Goal: Task Accomplishment & Management: Use online tool/utility

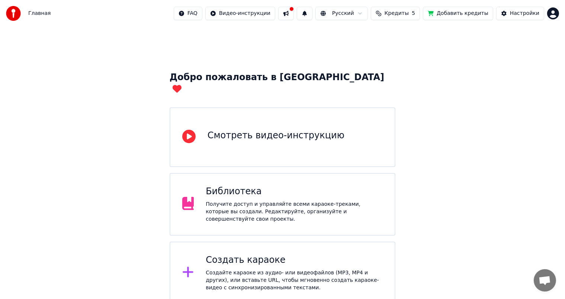
click at [270, 269] on div "Создайте караоке из аудио- или видеофайлов (MP3, MP4 и других), или вставьте UR…" at bounding box center [294, 280] width 177 height 22
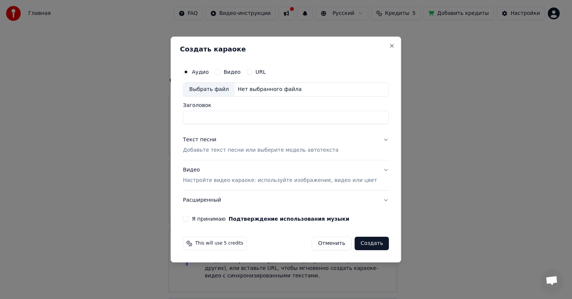
click at [221, 90] on div "Выбрать файл" at bounding box center [208, 89] width 51 height 13
type input "**********"
drag, startPoint x: 233, startPoint y: 119, endPoint x: 187, endPoint y: 127, distance: 46.4
click at [187, 127] on div "**********" at bounding box center [285, 149] width 230 height 226
click at [219, 149] on p "Добавьте текст песни или выберите модель автотекста" at bounding box center [261, 149] width 156 height 7
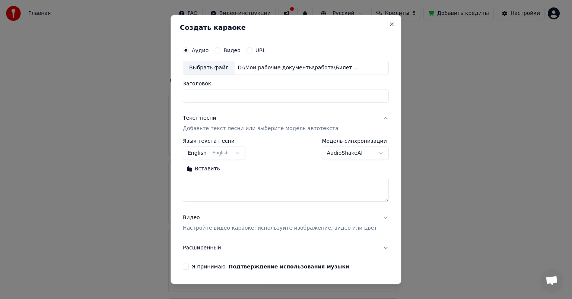
click at [204, 187] on textarea at bounding box center [286, 190] width 206 height 24
paste textarea "**********"
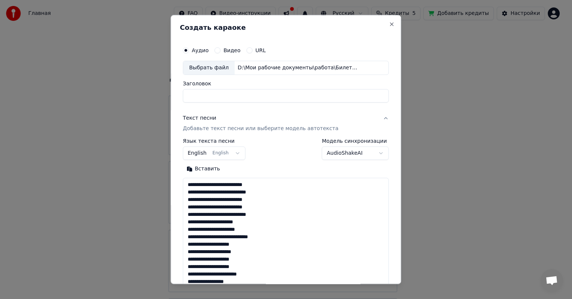
scroll to position [358, 0]
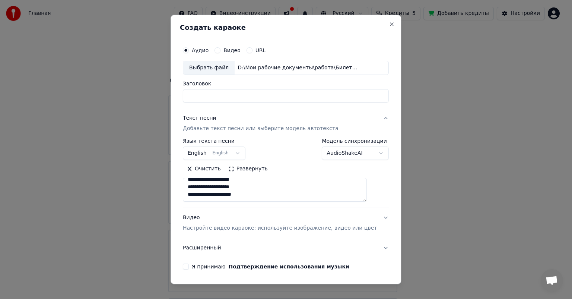
type textarea "**********"
click at [221, 152] on button "English English" at bounding box center [214, 152] width 63 height 13
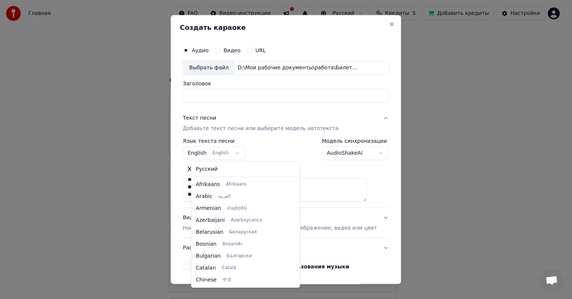
scroll to position [60, 0]
select select "**"
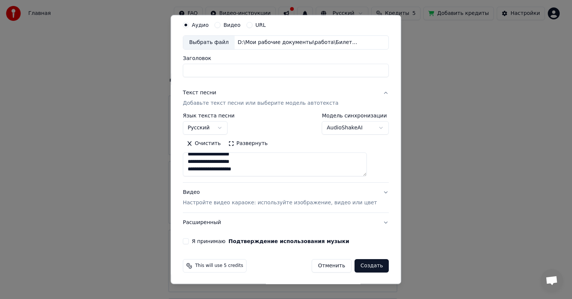
click at [277, 201] on p "Настройте видео караоке: используйте изображение, видео или цвет" at bounding box center [280, 202] width 194 height 7
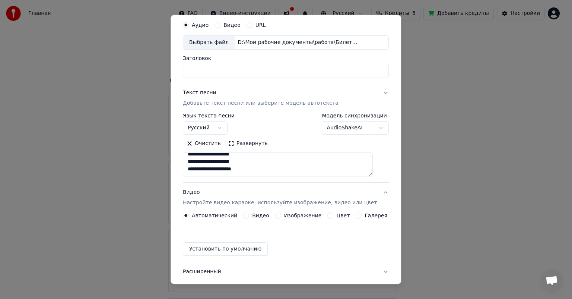
scroll to position [6, 0]
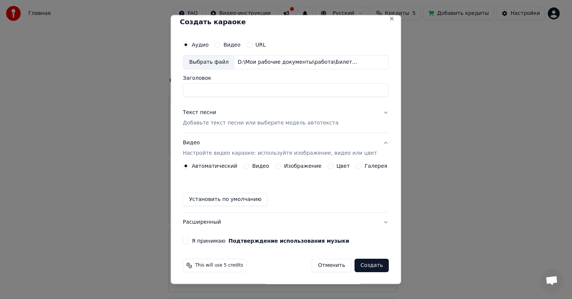
click at [287, 167] on label "Изображение" at bounding box center [303, 165] width 38 height 5
click at [281, 167] on button "Изображение" at bounding box center [278, 166] width 6 height 6
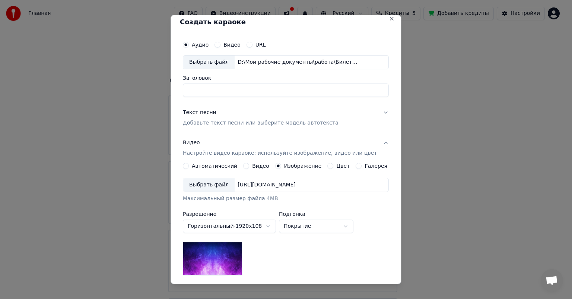
click at [212, 184] on div "Выбрать файл" at bounding box center [208, 184] width 51 height 13
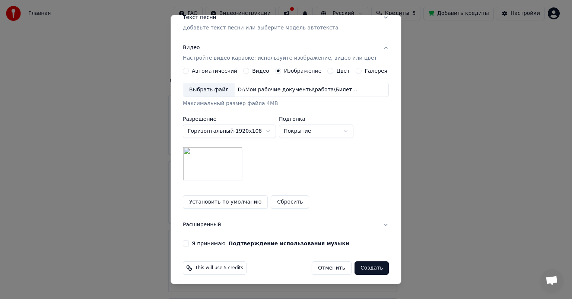
scroll to position [103, 0]
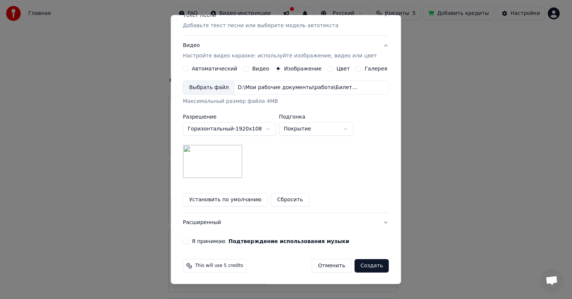
click at [189, 240] on button "Я принимаю Подтверждение использования музыки" at bounding box center [186, 241] width 6 height 6
click at [369, 267] on button "Создать" at bounding box center [371, 265] width 34 height 13
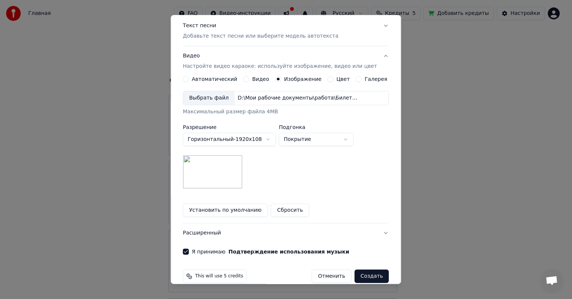
scroll to position [113, 0]
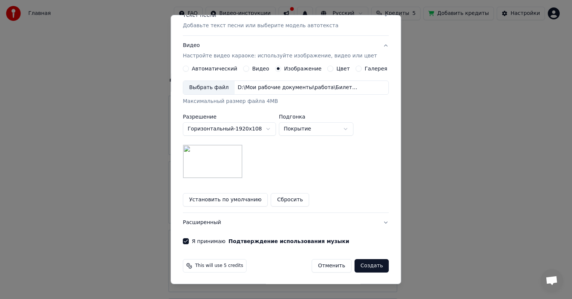
click at [362, 265] on button "Создать" at bounding box center [371, 265] width 34 height 13
click at [355, 267] on button "Создать" at bounding box center [371, 265] width 34 height 13
click at [359, 267] on button "Создать" at bounding box center [371, 265] width 34 height 13
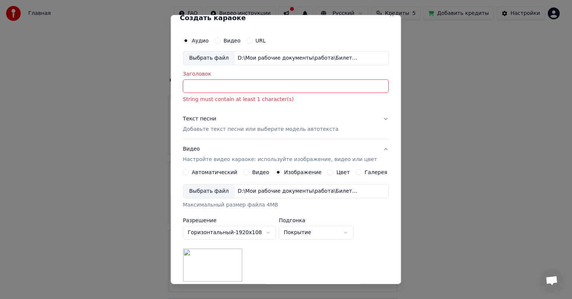
scroll to position [0, 0]
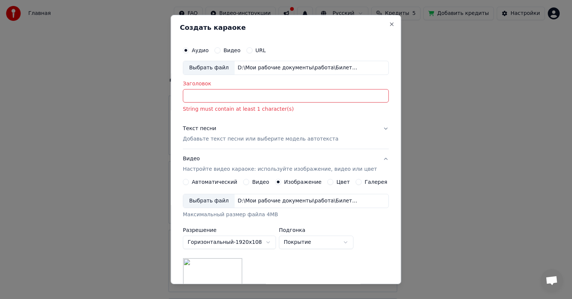
click at [197, 98] on input "Заголовок" at bounding box center [286, 95] width 206 height 13
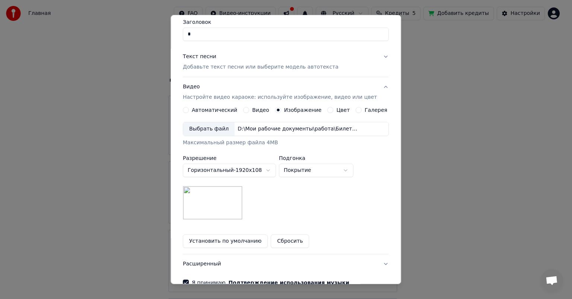
scroll to position [103, 0]
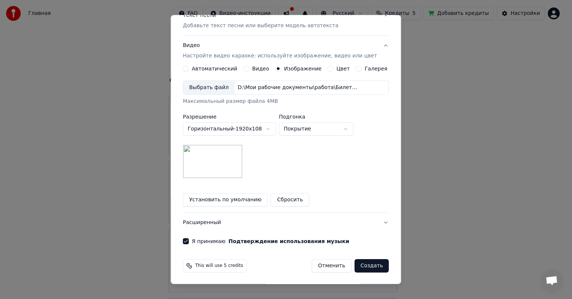
click at [358, 261] on button "Создать" at bounding box center [371, 265] width 34 height 13
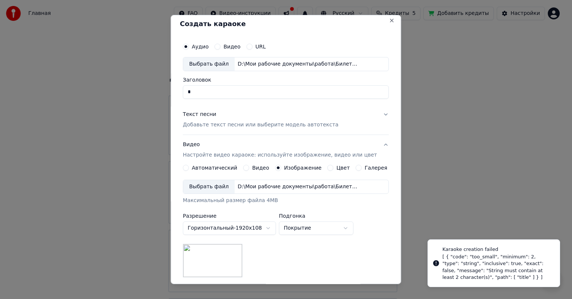
scroll to position [0, 0]
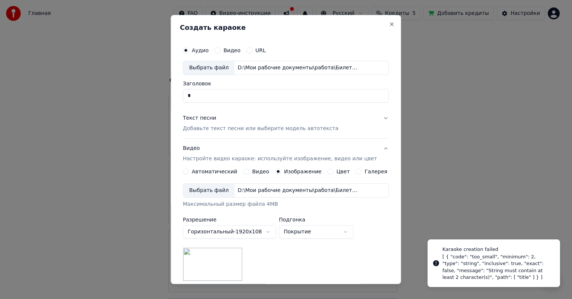
click at [215, 101] on input "Заголовок" at bounding box center [286, 95] width 206 height 13
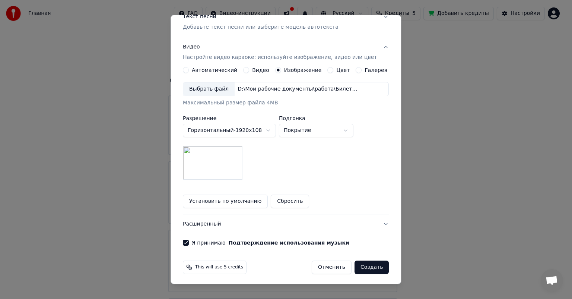
scroll to position [103, 0]
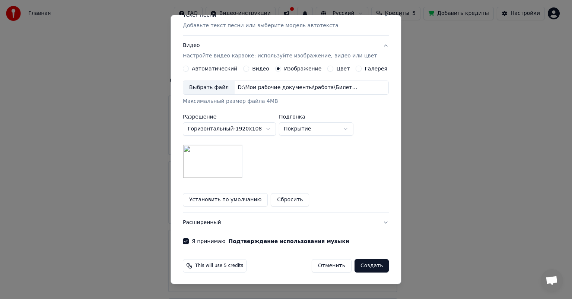
type input "****"
click at [364, 256] on div "This will use 5 credits Отменить Создать" at bounding box center [286, 265] width 212 height 19
click at [363, 267] on button "Создать" at bounding box center [371, 265] width 34 height 13
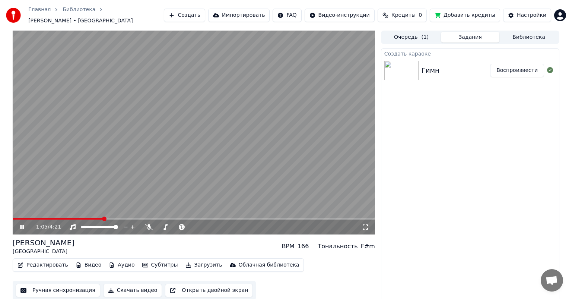
click at [48, 263] on button "Редактировать" at bounding box center [43, 264] width 57 height 10
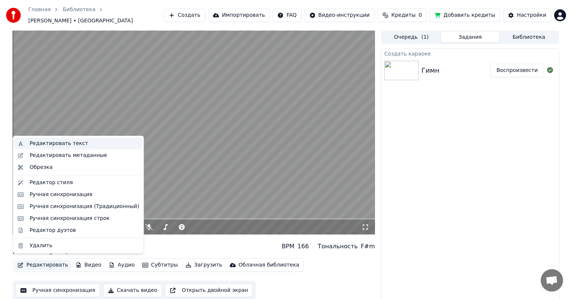
click at [61, 143] on div "Редактировать текст" at bounding box center [58, 143] width 58 height 7
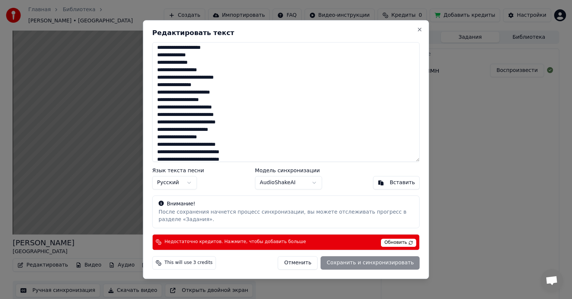
scroll to position [223, 0]
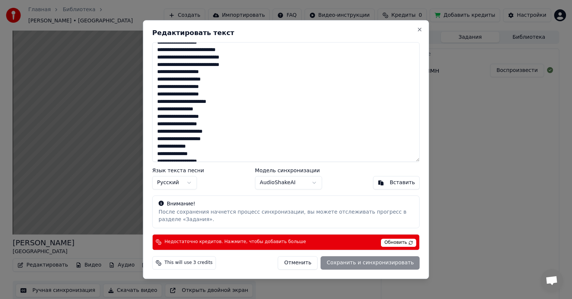
drag, startPoint x: 156, startPoint y: 95, endPoint x: 257, endPoint y: 59, distance: 106.7
click at [257, 59] on textarea at bounding box center [285, 101] width 267 height 119
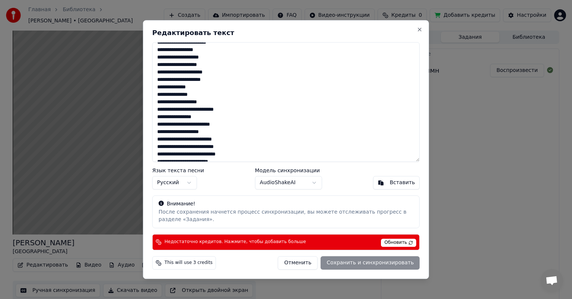
scroll to position [111, 0]
click at [169, 116] on textarea at bounding box center [285, 101] width 267 height 119
click at [212, 117] on textarea at bounding box center [285, 101] width 267 height 119
click at [228, 106] on textarea at bounding box center [285, 101] width 267 height 119
drag, startPoint x: 217, startPoint y: 116, endPoint x: 153, endPoint y: 58, distance: 85.9
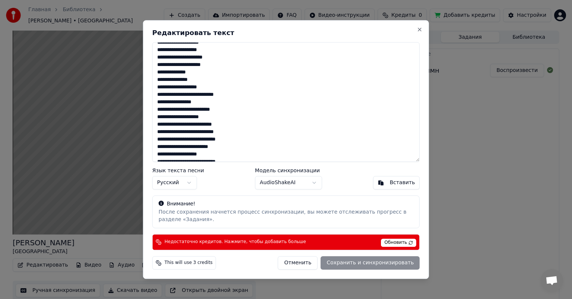
click at [153, 58] on textarea at bounding box center [285, 101] width 267 height 119
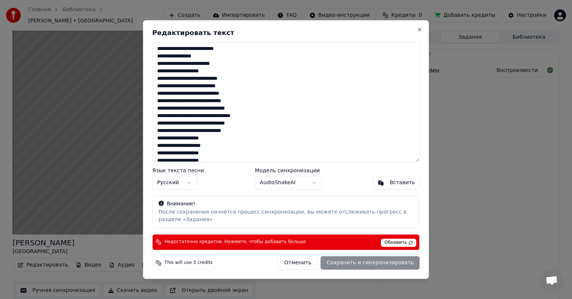
scroll to position [297, 0]
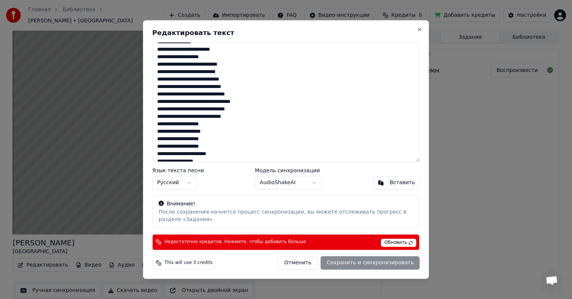
drag, startPoint x: 157, startPoint y: 110, endPoint x: 253, endPoint y: 119, distance: 96.9
click at [253, 119] on textarea at bounding box center [285, 101] width 267 height 119
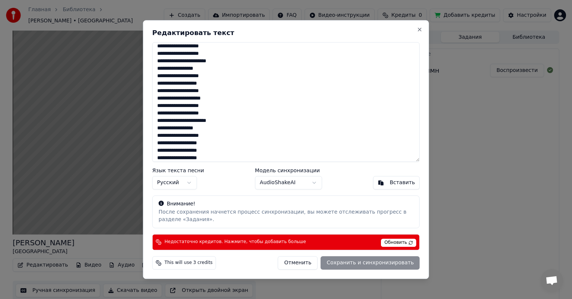
scroll to position [274, 0]
click at [395, 243] on span "Обновить" at bounding box center [398, 242] width 35 height 8
click at [396, 242] on span "Обновить" at bounding box center [398, 242] width 35 height 8
click at [403, 240] on span "Обновить" at bounding box center [398, 242] width 35 height 8
click at [305, 262] on button "Отменить" at bounding box center [298, 262] width 40 height 13
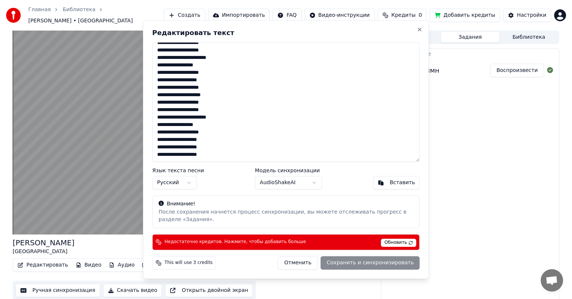
type textarea "**********"
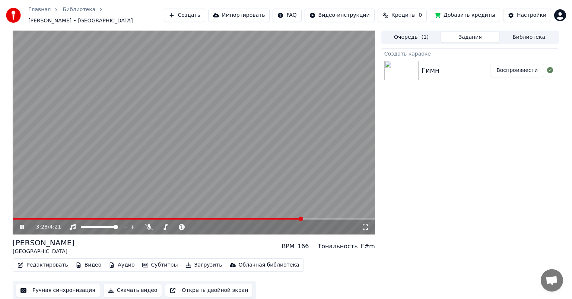
click at [184, 130] on video at bounding box center [194, 133] width 362 height 204
